Goal: Task Accomplishment & Management: Use online tool/utility

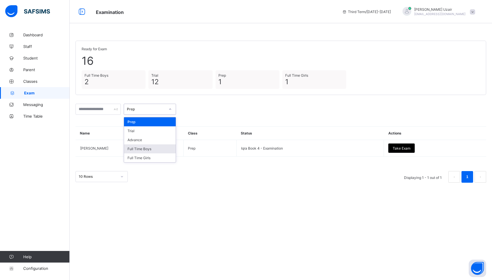
click at [149, 148] on div "Full Time Boys" at bounding box center [150, 148] width 52 height 9
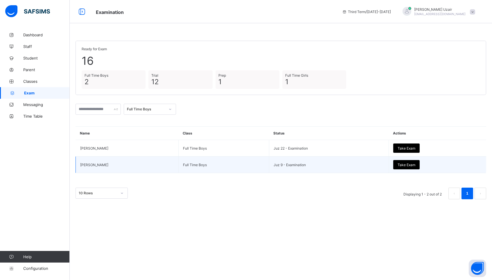
click at [407, 165] on span "Take Exam" at bounding box center [407, 165] width 18 height 4
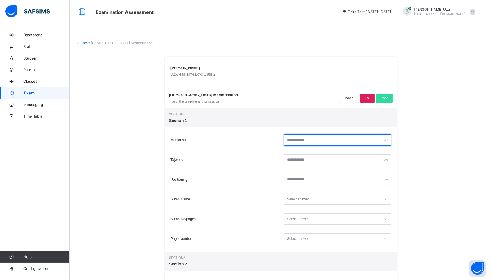
click at [315, 144] on input "text" at bounding box center [338, 140] width 108 height 11
click at [312, 142] on input "**" at bounding box center [338, 140] width 108 height 11
type input "**"
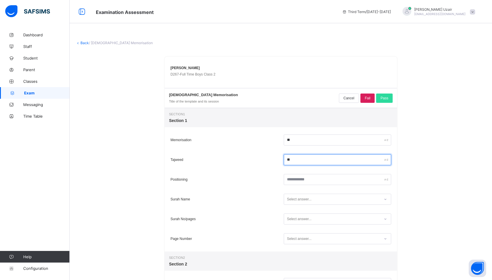
type input "**"
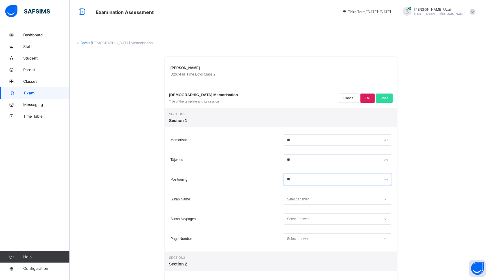
type input "**"
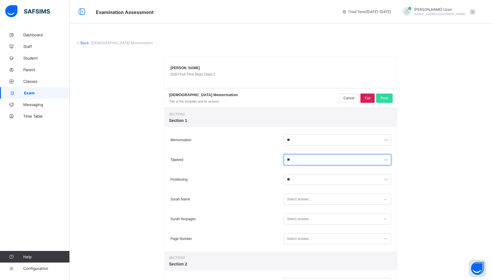
click at [292, 160] on input "**" at bounding box center [338, 159] width 108 height 11
type input "**"
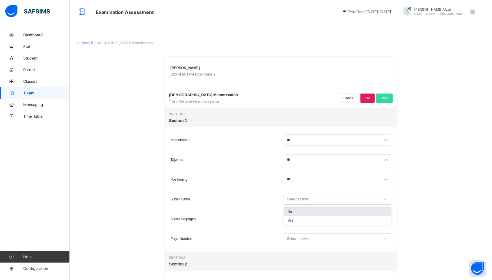
click at [293, 201] on div "Select answer..." at bounding box center [299, 199] width 25 height 11
click at [294, 223] on div "Yes" at bounding box center [337, 220] width 107 height 9
click at [294, 223] on div "Select answer..." at bounding box center [338, 219] width 108 height 11
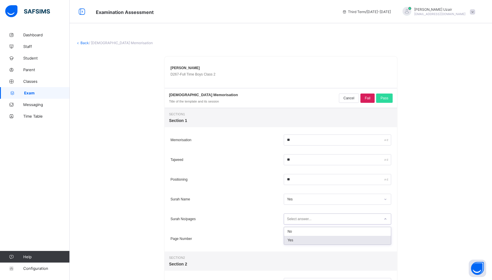
click at [294, 238] on div "Yes" at bounding box center [337, 240] width 107 height 9
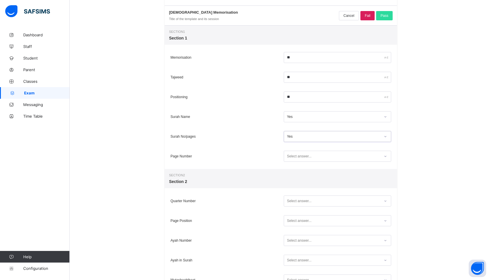
scroll to position [88, 0]
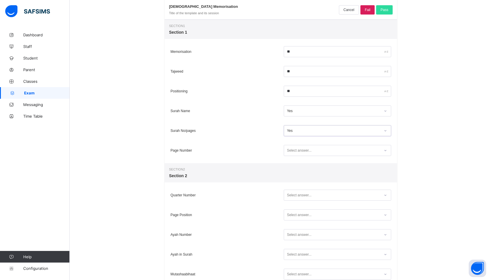
click at [291, 153] on div "Select answer..." at bounding box center [299, 150] width 25 height 11
click at [290, 174] on div "Yes" at bounding box center [337, 171] width 107 height 9
click at [290, 194] on div "Select answer..." at bounding box center [299, 195] width 25 height 11
click at [291, 218] on div "Yes" at bounding box center [337, 216] width 107 height 9
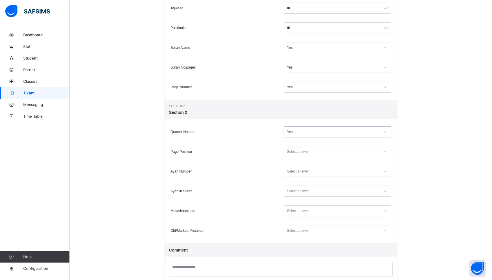
scroll to position [165, 0]
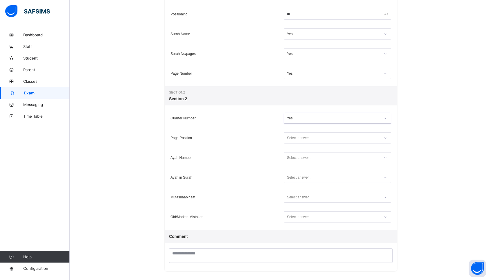
click at [298, 136] on div "Select answer..." at bounding box center [299, 138] width 25 height 11
click at [298, 159] on div "Yes" at bounding box center [337, 159] width 107 height 9
click at [298, 159] on div "Select answer..." at bounding box center [299, 157] width 25 height 11
click at [295, 179] on div "Yes" at bounding box center [337, 179] width 107 height 9
click at [295, 179] on div "Select answer..." at bounding box center [299, 177] width 25 height 11
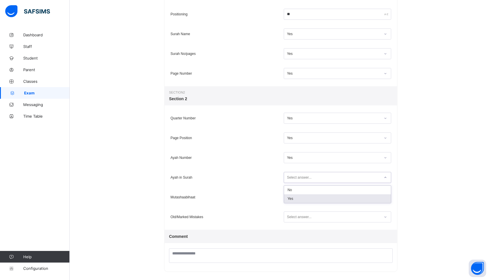
click at [296, 198] on div "Yes" at bounding box center [337, 198] width 107 height 9
click at [296, 198] on div "Select answer..." at bounding box center [299, 197] width 25 height 11
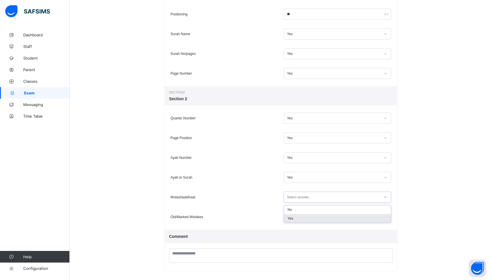
click at [294, 218] on div "Yes" at bounding box center [337, 218] width 107 height 9
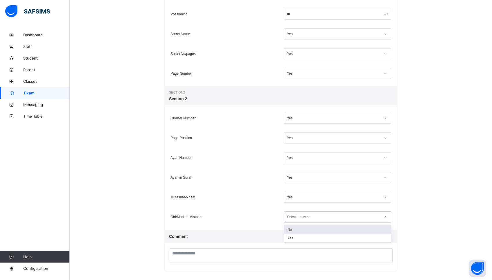
click at [294, 218] on div "Select answer..." at bounding box center [299, 217] width 25 height 11
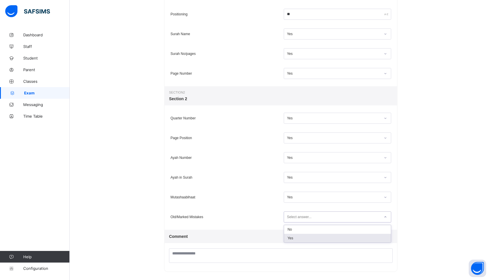
click at [294, 237] on div "Yes" at bounding box center [337, 238] width 107 height 9
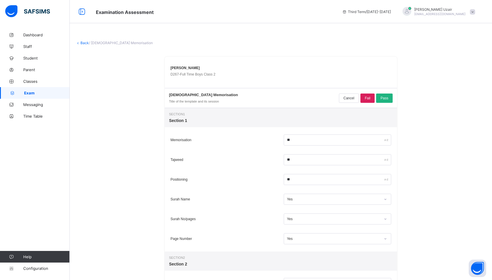
scroll to position [0, 0]
click at [388, 101] on div "Pass" at bounding box center [384, 98] width 17 height 9
